Goal: Information Seeking & Learning: Learn about a topic

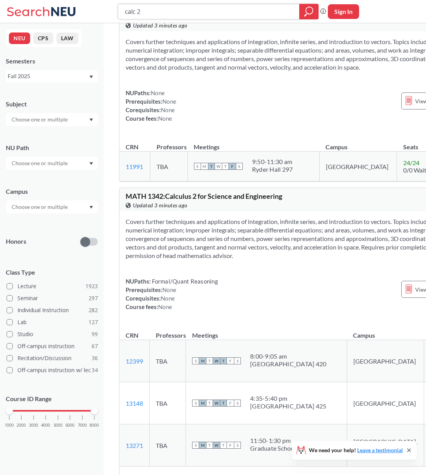
scroll to position [292, 0]
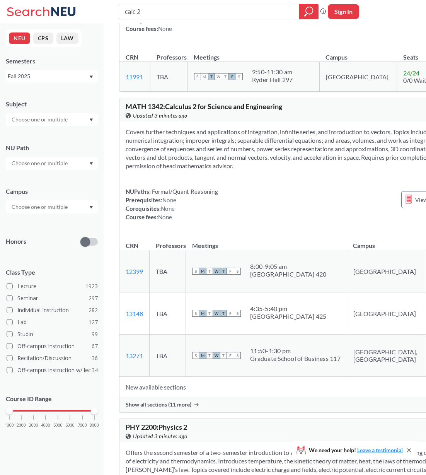
click at [160, 406] on span "Show all sections (11 more)" at bounding box center [159, 404] width 66 height 7
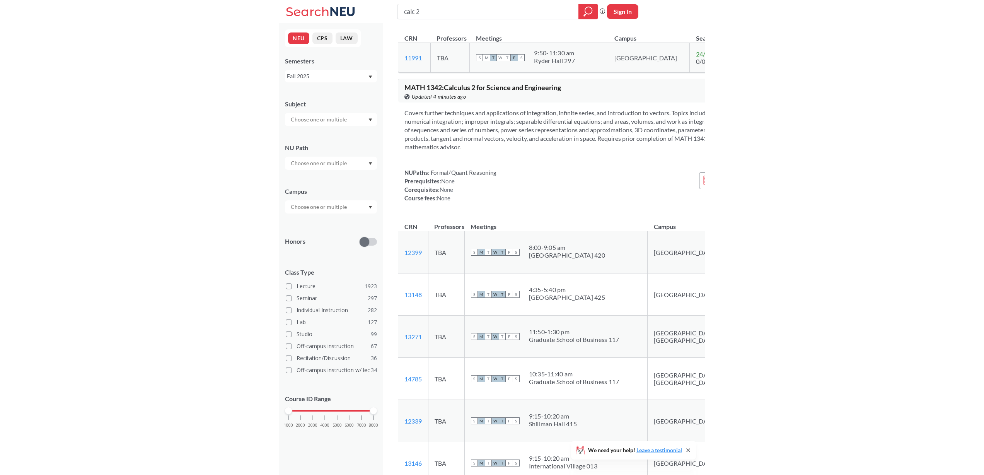
scroll to position [306, 0]
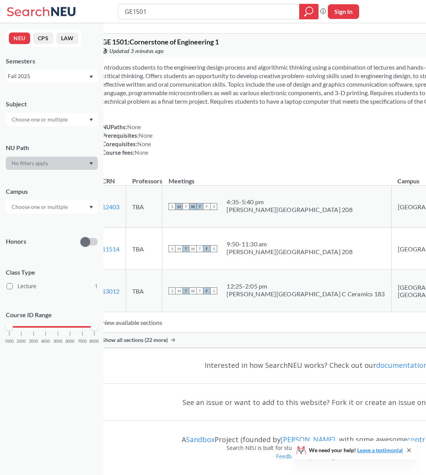
click at [168, 343] on span "Show all sections (22 more)" at bounding box center [135, 339] width 66 height 7
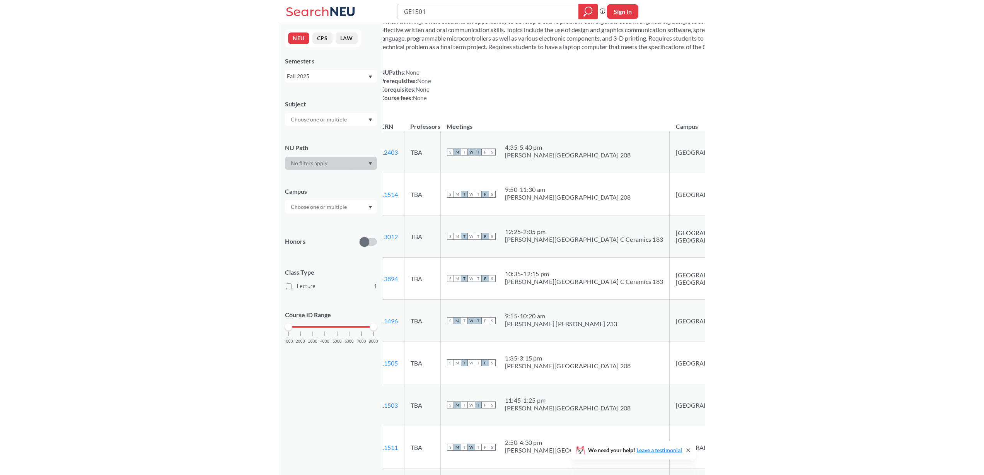
scroll to position [58, 0]
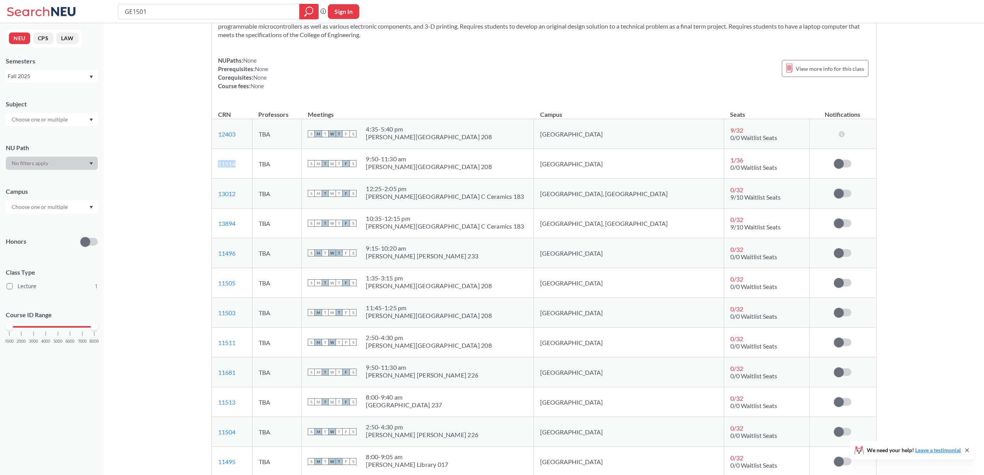
drag, startPoint x: 246, startPoint y: 164, endPoint x: 217, endPoint y: 165, distance: 28.6
click at [217, 165] on td "11514 View this section on Banner." at bounding box center [232, 164] width 41 height 30
copy link "11514"
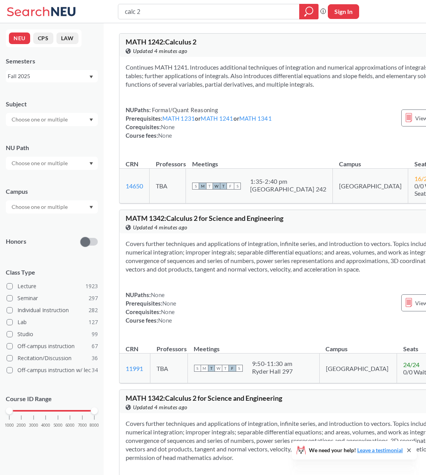
drag, startPoint x: 145, startPoint y: 12, endPoint x: 125, endPoint y: 10, distance: 19.5
click at [125, 10] on input "calc 2" at bounding box center [209, 11] width 170 height 13
type input "chem 1151"
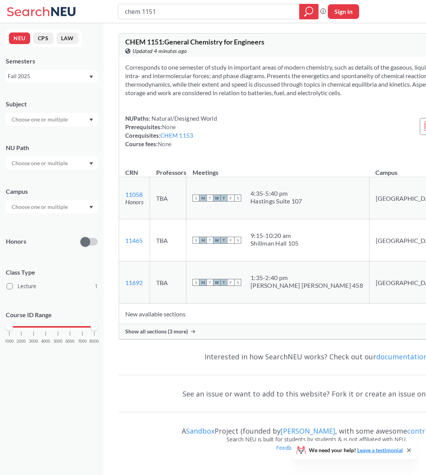
click at [173, 335] on span "Show all sections (3 more)" at bounding box center [156, 331] width 63 height 7
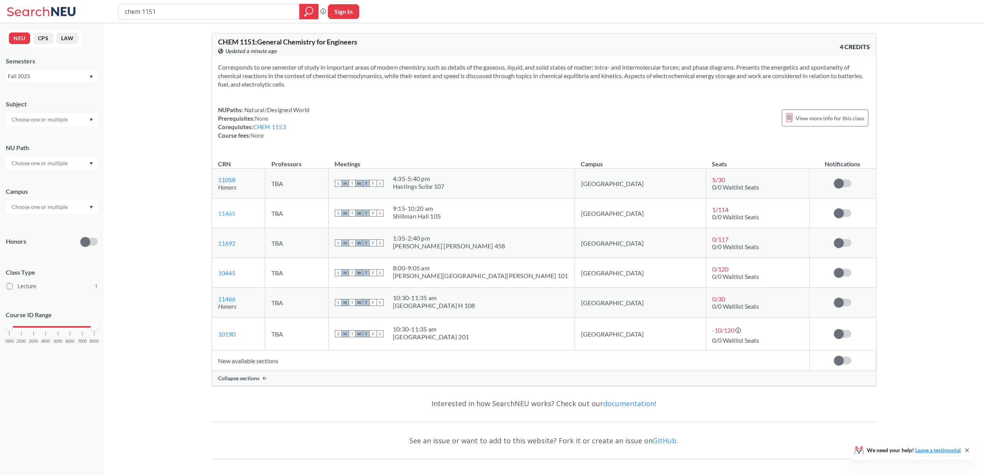
click at [232, 210] on link "11465" at bounding box center [226, 213] width 17 height 7
drag, startPoint x: 242, startPoint y: 213, endPoint x: 213, endPoint y: 213, distance: 28.2
click at [213, 213] on td "11465 View this section on Banner." at bounding box center [238, 213] width 53 height 30
copy link "11465"
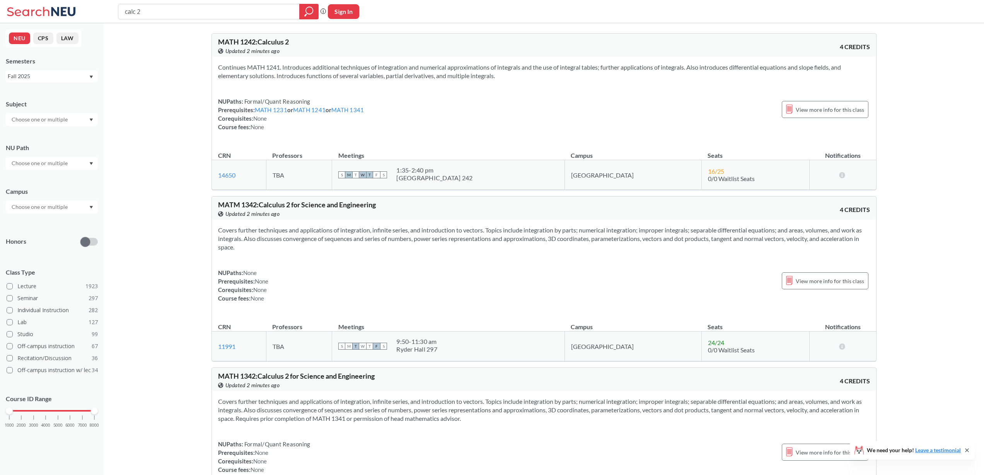
drag, startPoint x: 174, startPoint y: 8, endPoint x: 87, endPoint y: 6, distance: 86.3
click at [87, 6] on div "calc 2 Phrase search guarantees the exact search appears in the results. Ex. If…" at bounding box center [492, 11] width 984 height 23
type input "recitation chem 1151"
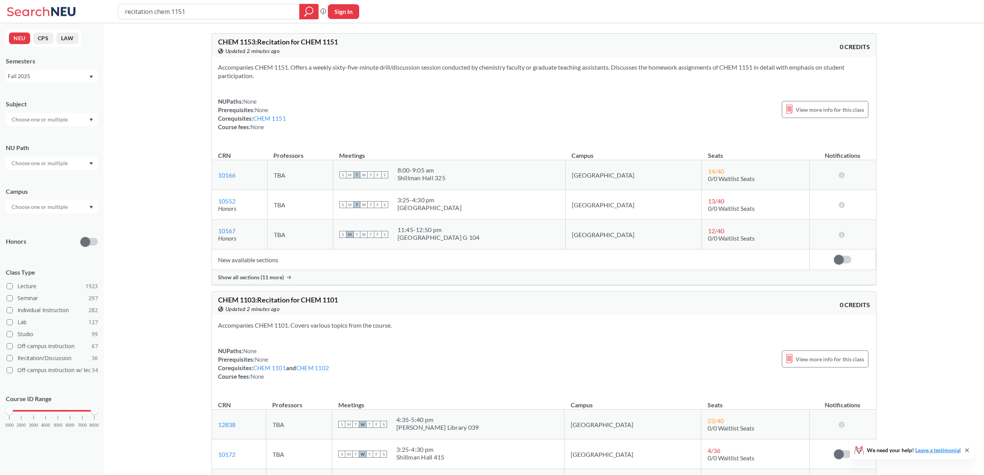
click at [261, 278] on span "Show all sections (11 more)" at bounding box center [251, 277] width 66 height 7
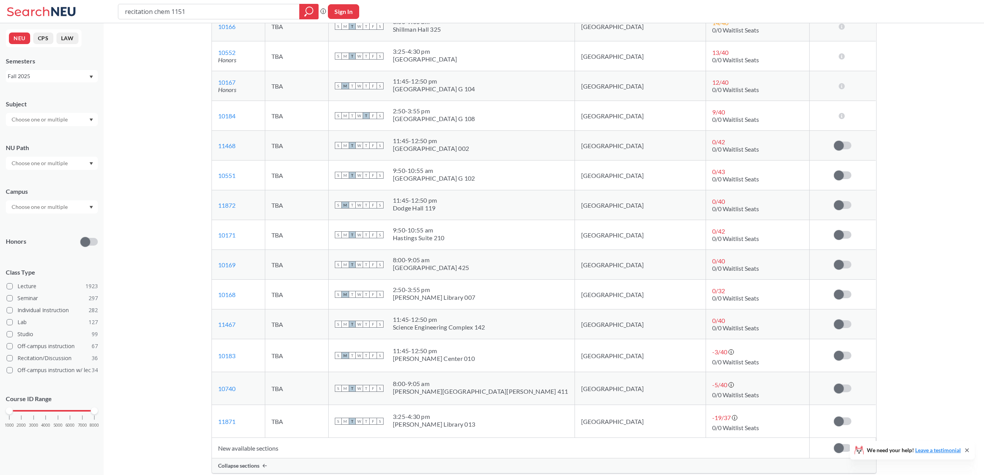
scroll to position [151, 0]
